Goal: Task Accomplishment & Management: Use online tool/utility

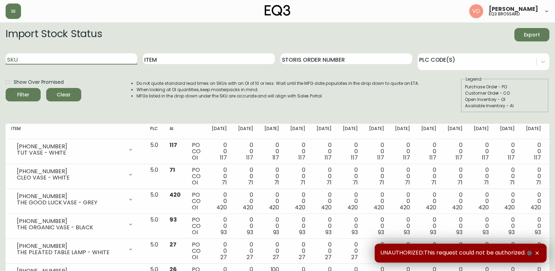
click at [39, 59] on input "SKU" at bounding box center [72, 58] width 132 height 11
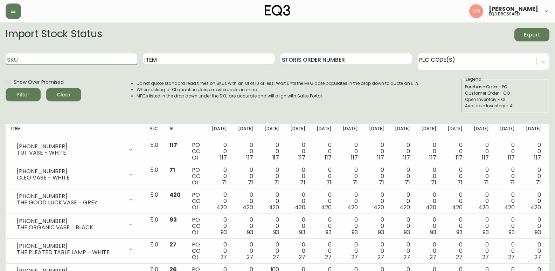
paste input "2020-100-0-A"
click at [6, 88] on button "Filter" at bounding box center [23, 94] width 35 height 13
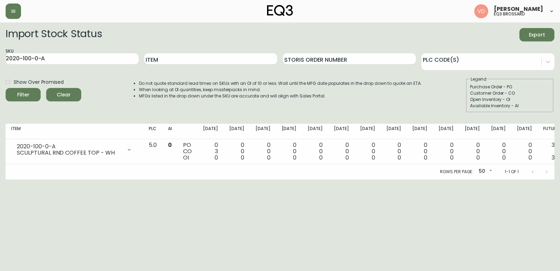
click at [560, 179] on html "[PERSON_NAME] eq3 [PERSON_NAME] Import Stock Status Export SKU 2020-100-0-A Ite…" at bounding box center [280, 89] width 560 height 179
drag, startPoint x: 95, startPoint y: 57, endPoint x: 0, endPoint y: 55, distance: 94.5
click at [0, 55] on main "Import Stock Status Export SKU 2020-100-0-A Item Storis Order Number PLC Code(s…" at bounding box center [280, 100] width 560 height 157
paste input "1-0-B"
click at [6, 88] on button "Filter" at bounding box center [23, 94] width 35 height 13
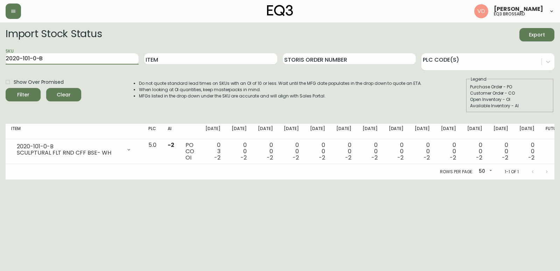
drag, startPoint x: 25, startPoint y: 58, endPoint x: 0, endPoint y: 57, distance: 25.2
click at [0, 57] on main "Import Stock Status Export SKU 2020-101-0-B Item Storis Order Number PLC Code(s…" at bounding box center [280, 100] width 560 height 157
paste input "0-0-A"
type input "2020-100-0-A"
click at [6, 88] on button "Filter" at bounding box center [23, 94] width 35 height 13
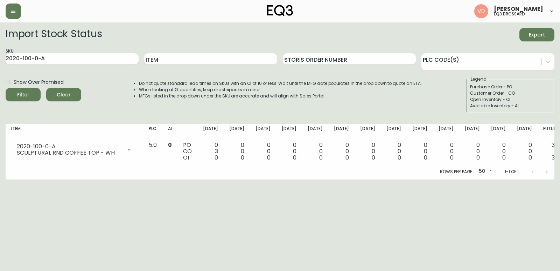
click at [26, 179] on html "[PERSON_NAME] eq3 [PERSON_NAME] Import Stock Status Export SKU 2020-100-0-A Ite…" at bounding box center [280, 89] width 560 height 179
click at [29, 77] on label "Show Over Promised" at bounding box center [33, 82] width 62 height 12
click at [14, 77] on input "Show Over Promised" at bounding box center [8, 82] width 12 height 12
checkbox input "true"
click at [62, 94] on span "Clear" at bounding box center [64, 94] width 24 height 9
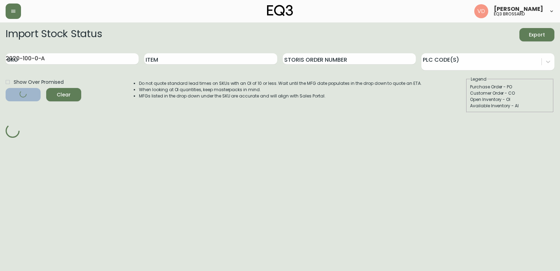
checkbox input "false"
